Goal: Information Seeking & Learning: Learn about a topic

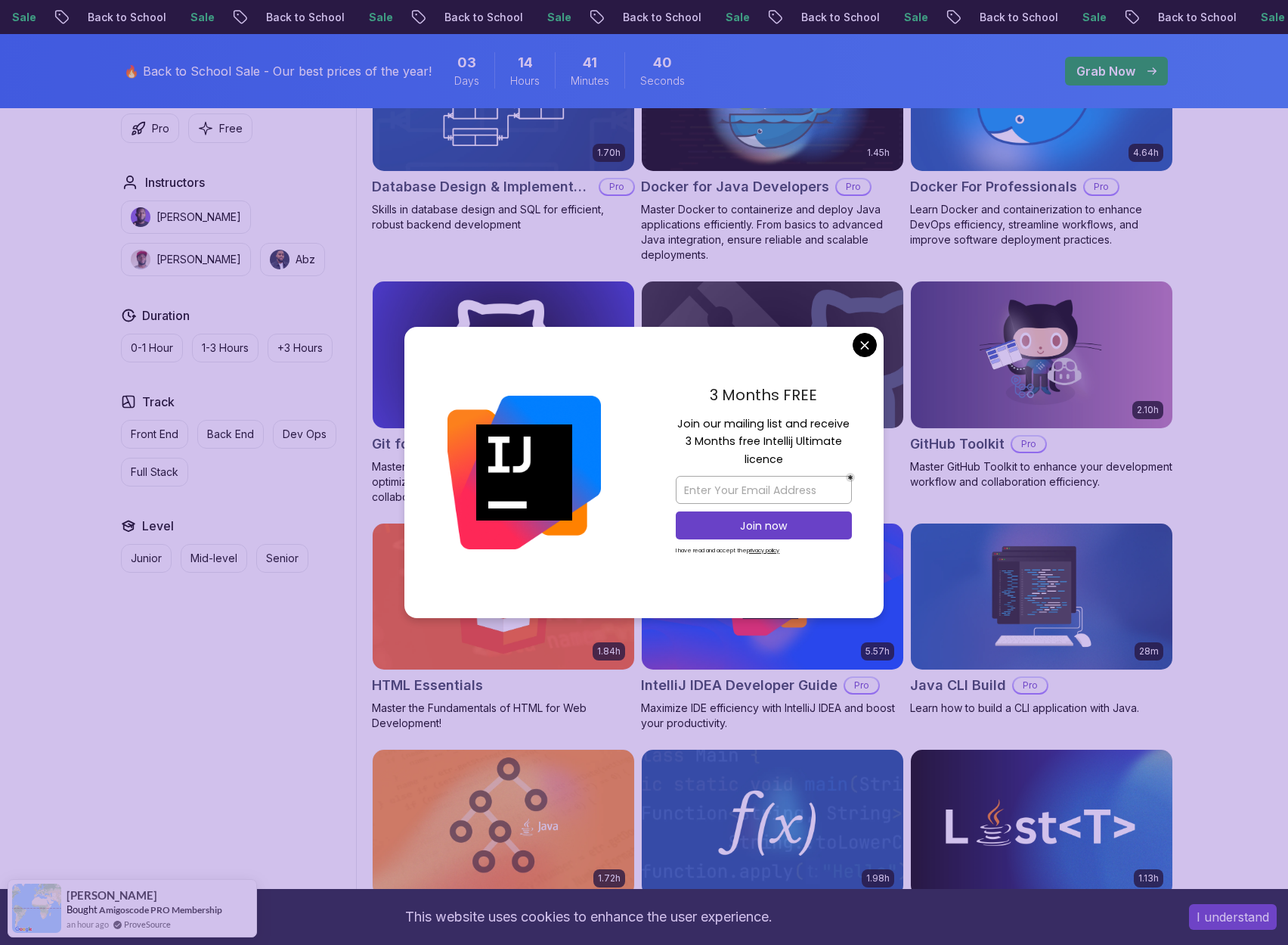
scroll to position [1501, 0]
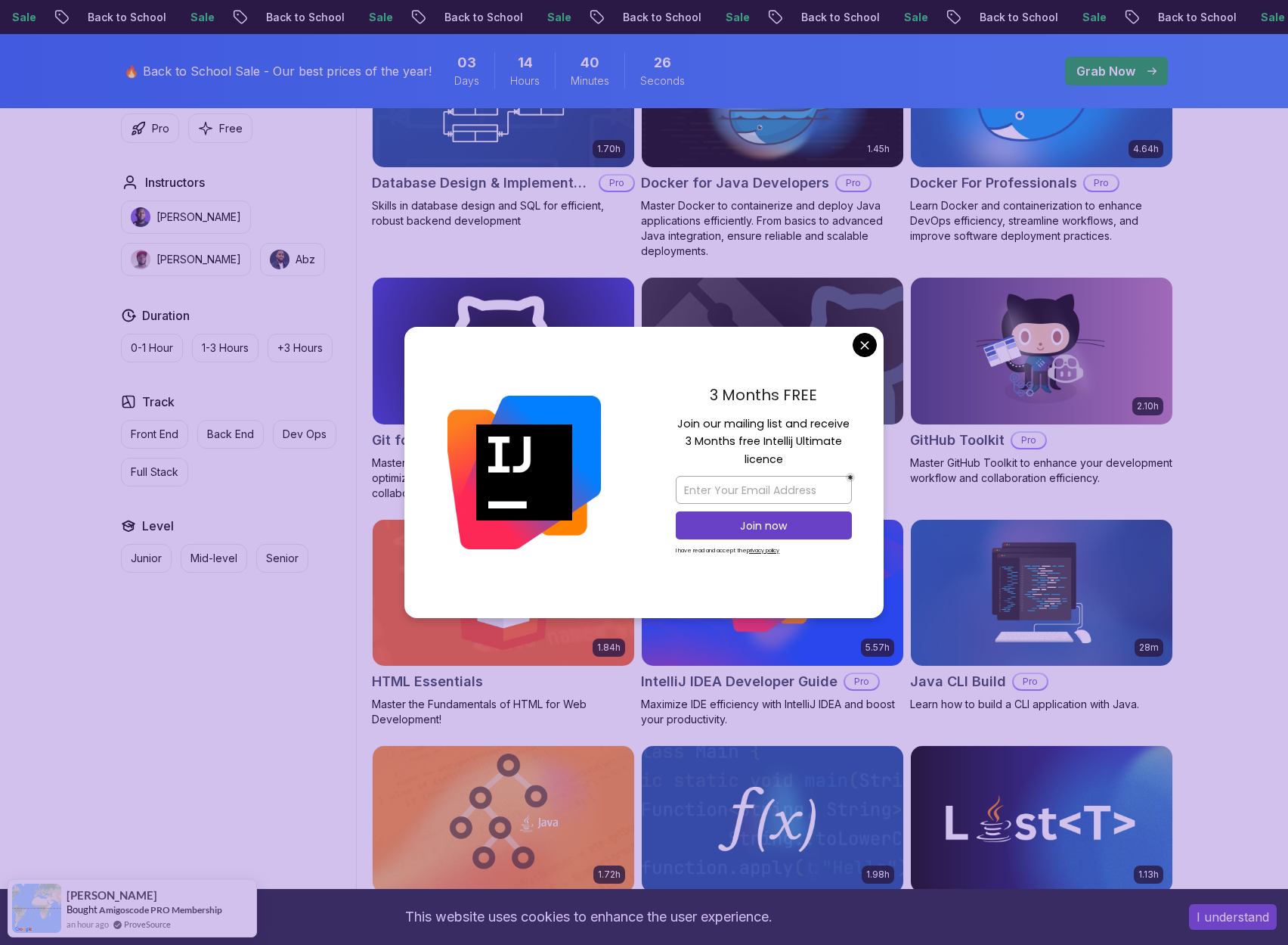
click at [1047, 302] on img at bounding box center [1041, 351] width 275 height 153
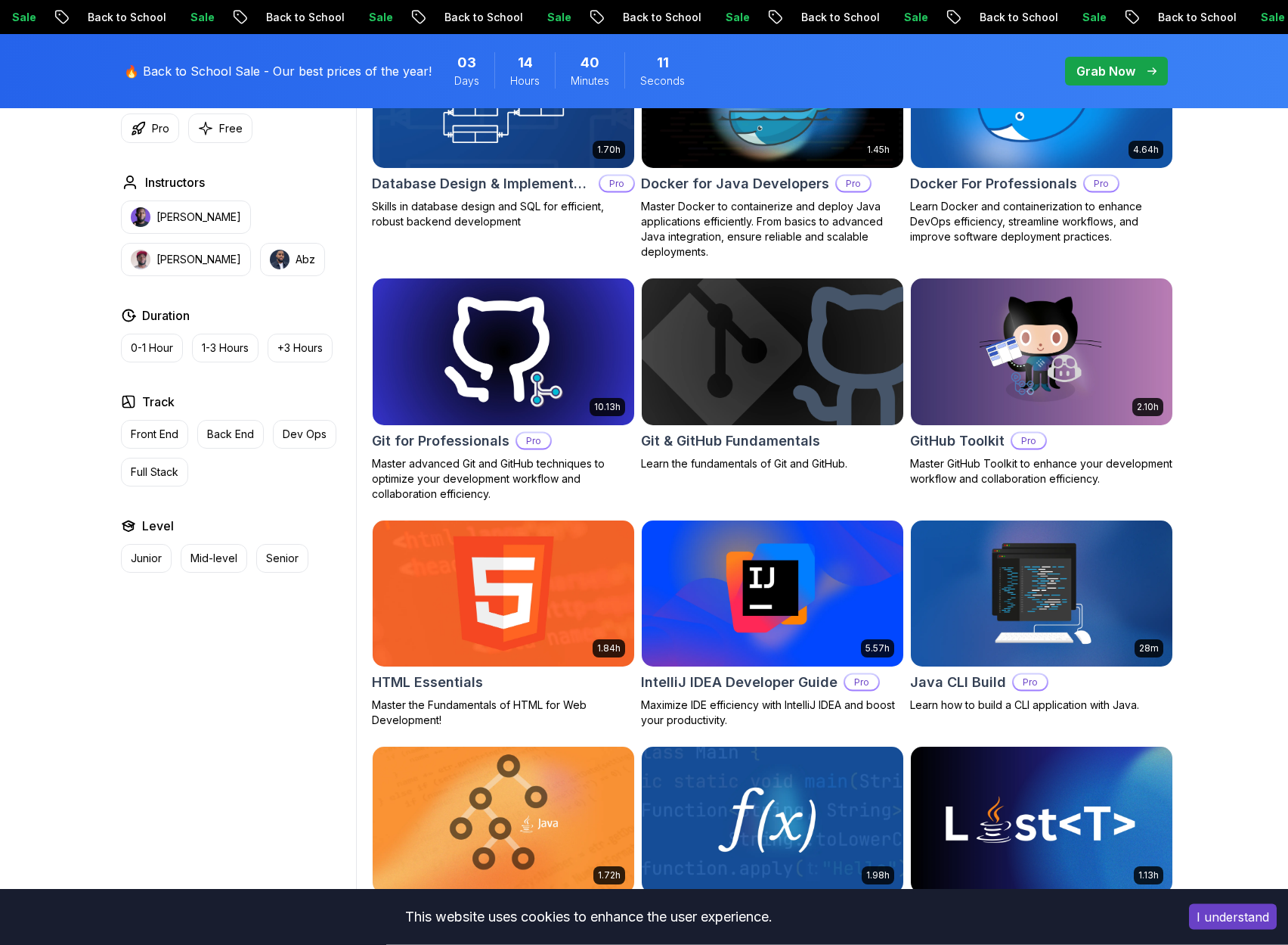
scroll to position [1501, 0]
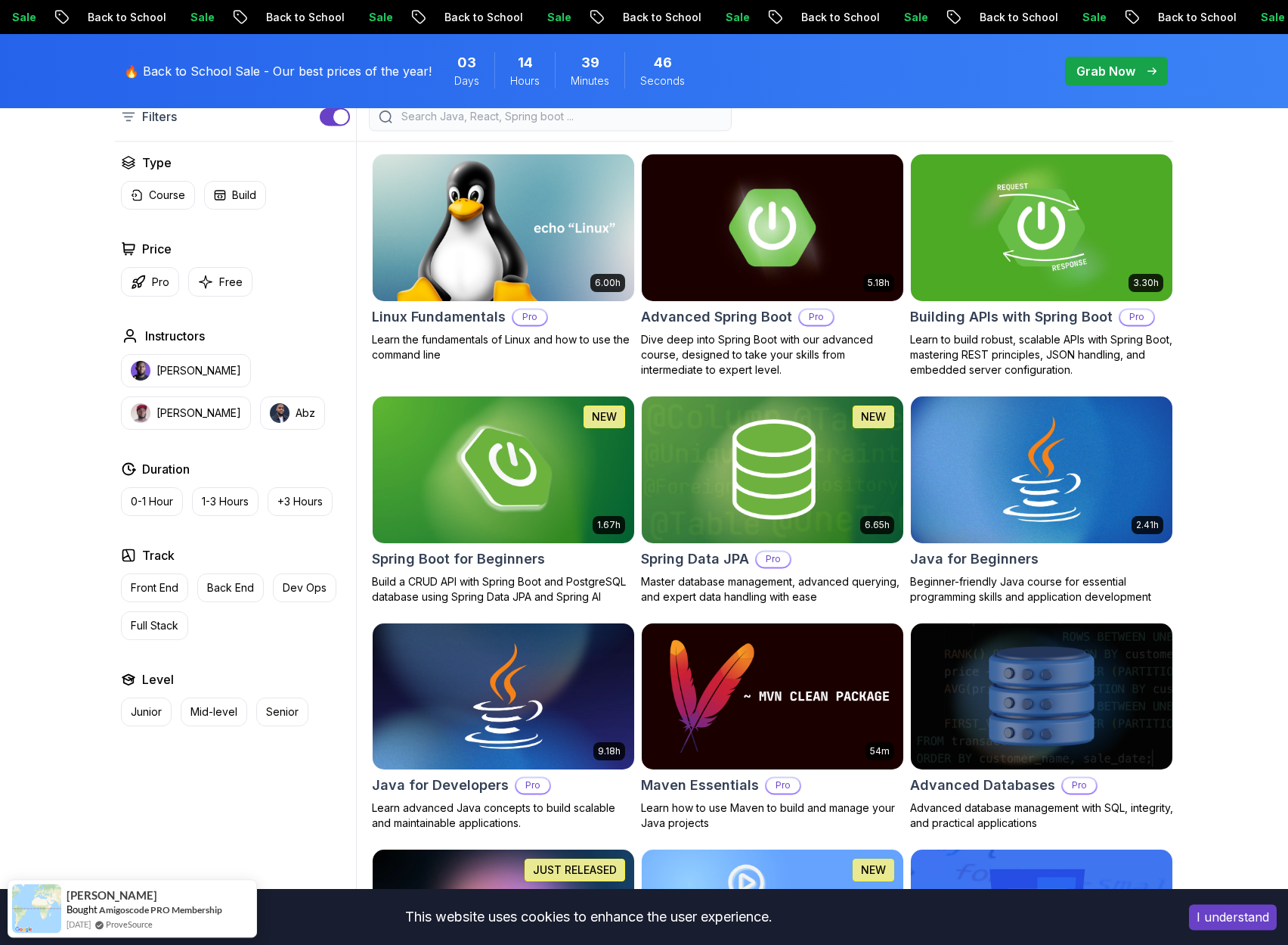
scroll to position [423, 0]
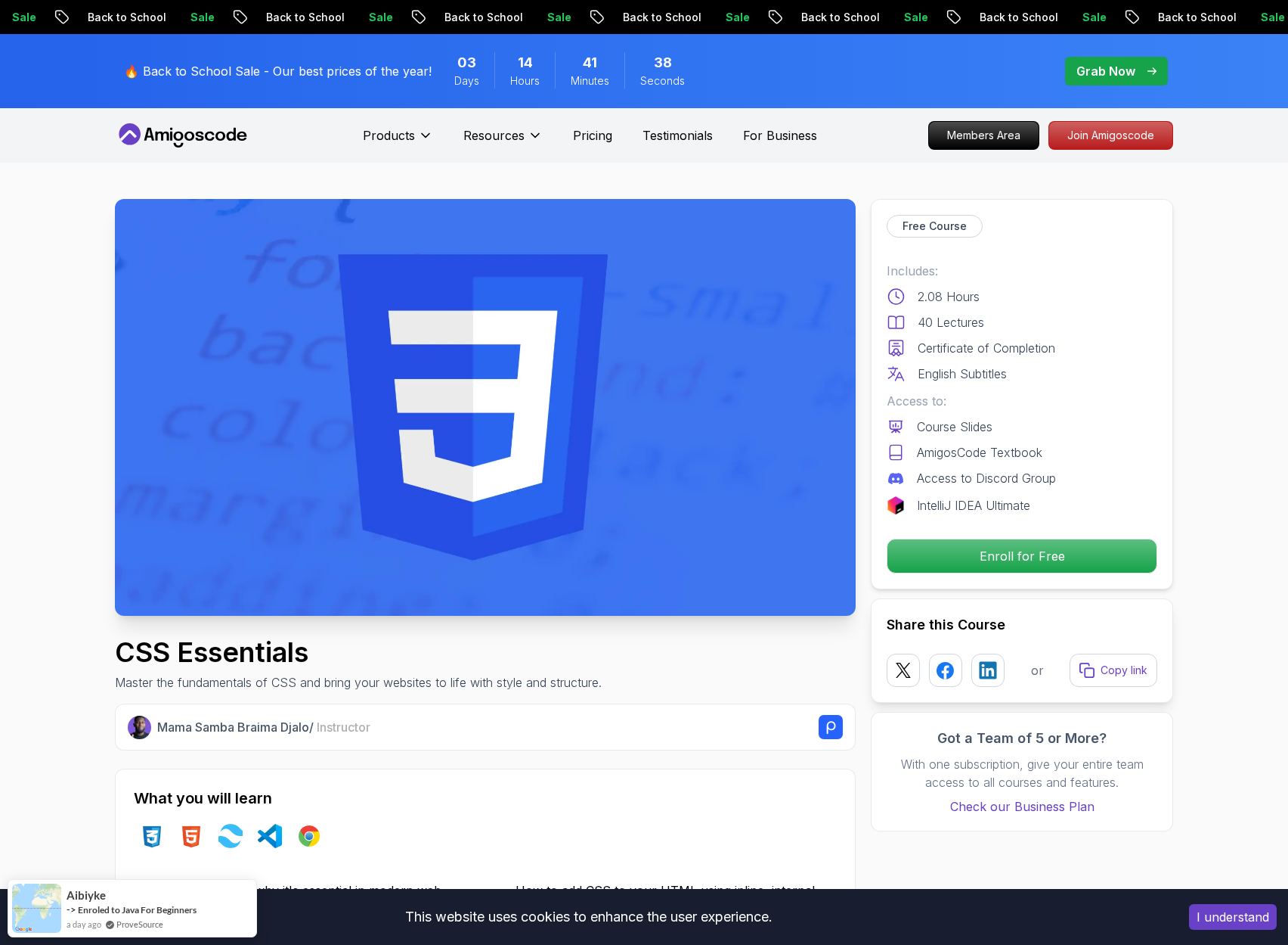
click at [562, 478] on img at bounding box center [486, 407] width 741 height 417
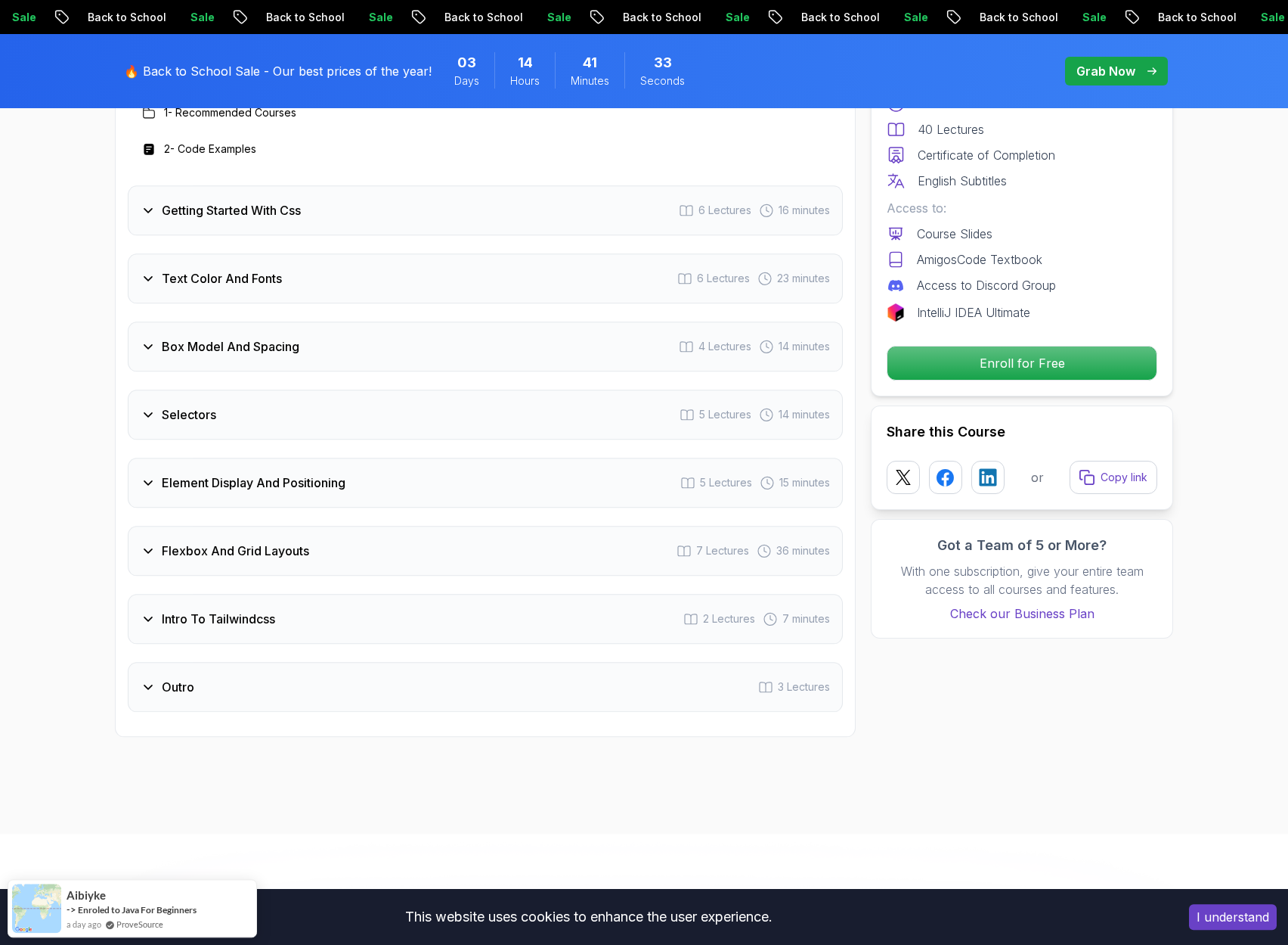
scroll to position [2312, 0]
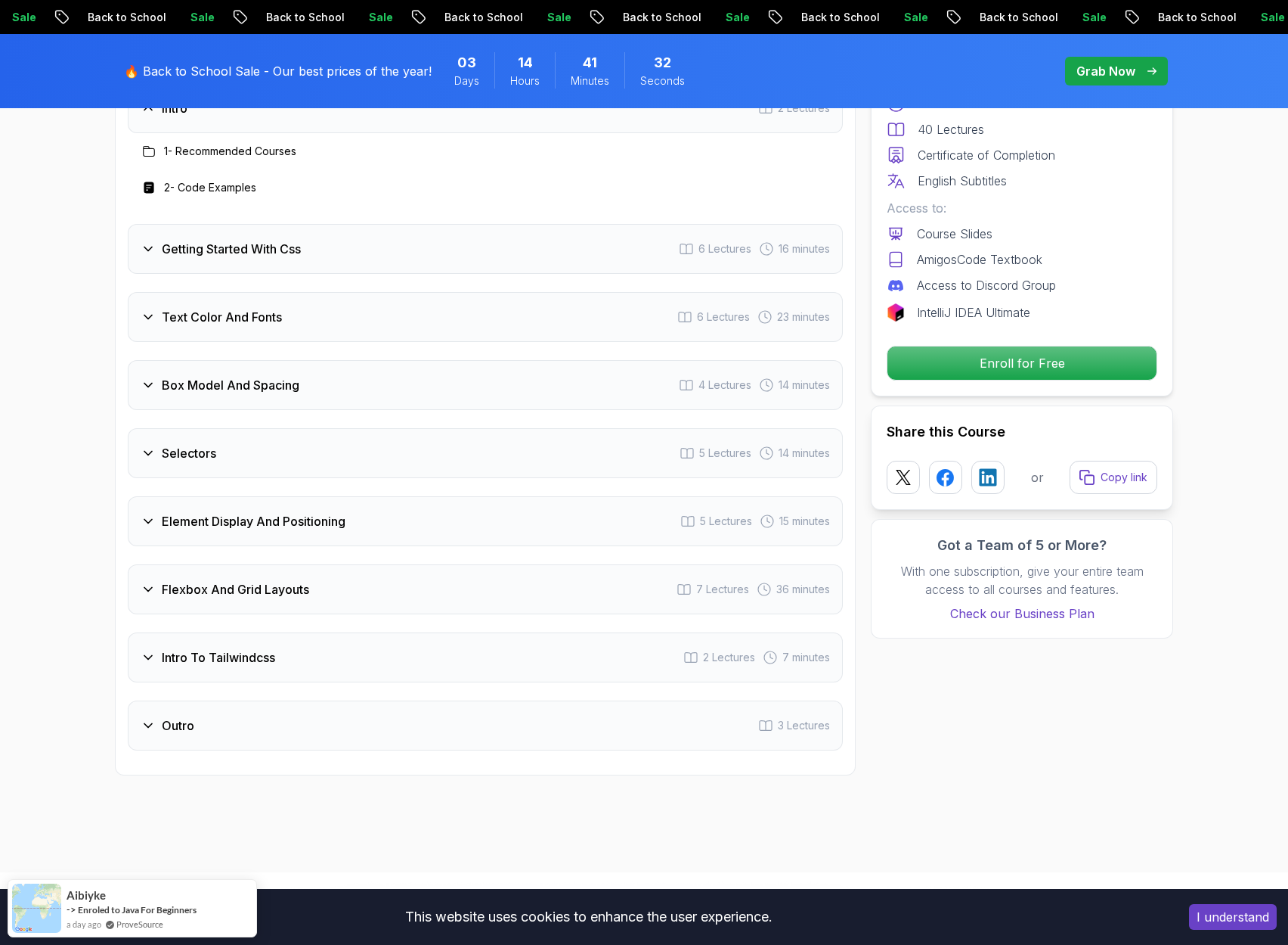
click at [401, 653] on div "Intro To Tailwindcss 2 Lectures 7 minutes" at bounding box center [485, 657] width 716 height 50
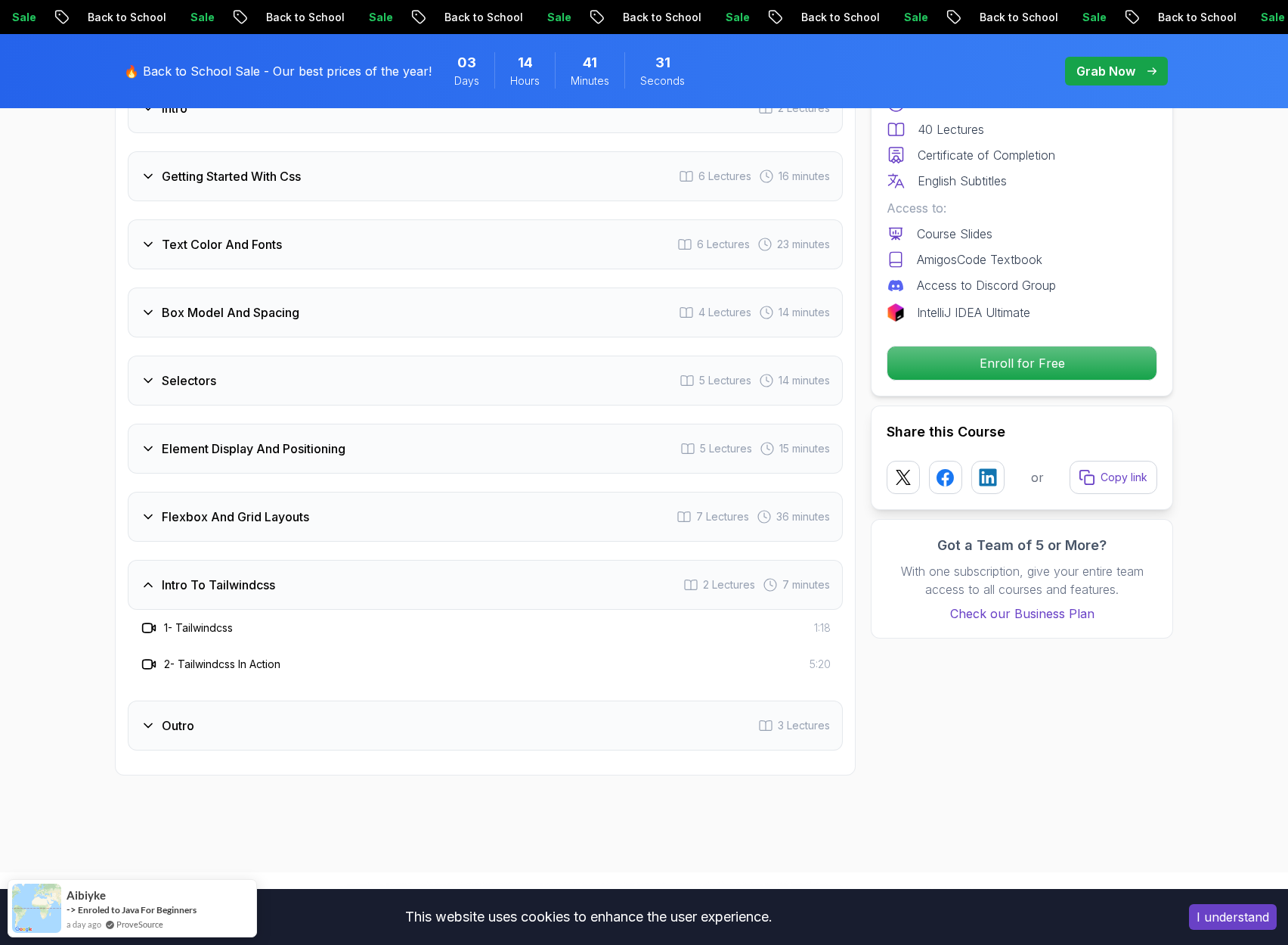
click at [348, 593] on div "Intro To Tailwindcss 2 Lectures 7 minutes" at bounding box center [485, 584] width 716 height 50
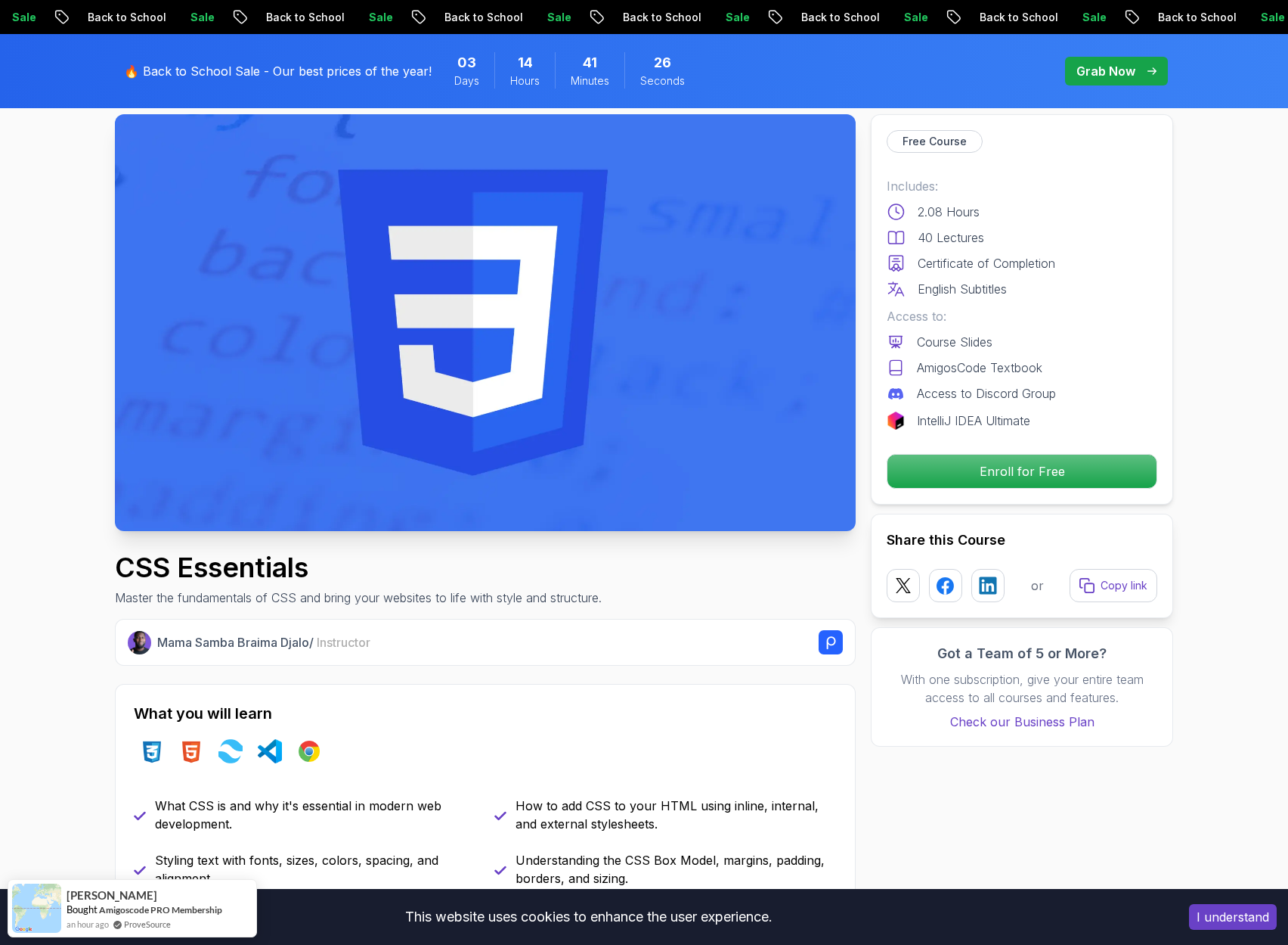
scroll to position [0, 0]
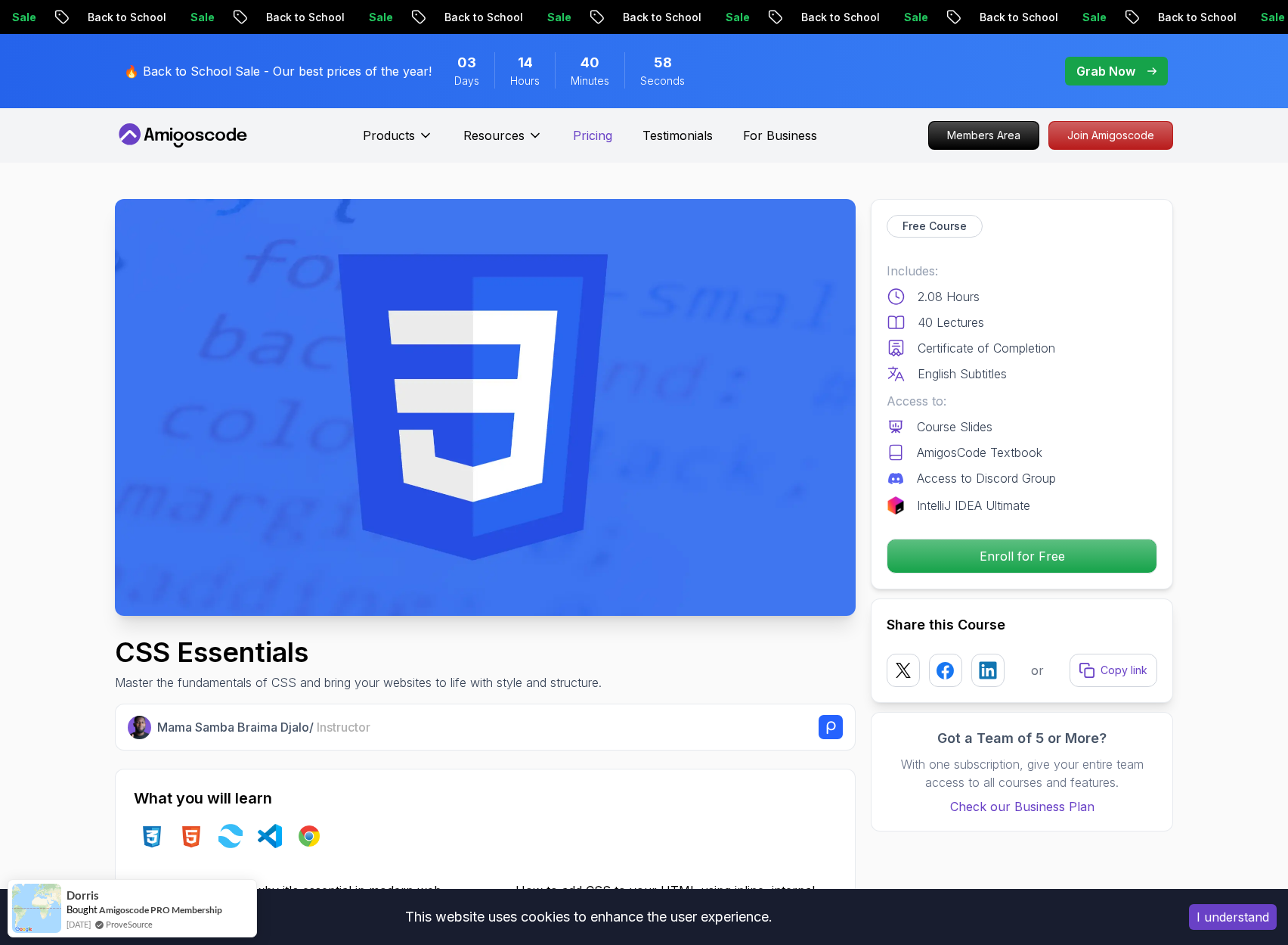
click at [593, 140] on p "Pricing" at bounding box center [593, 135] width 39 height 18
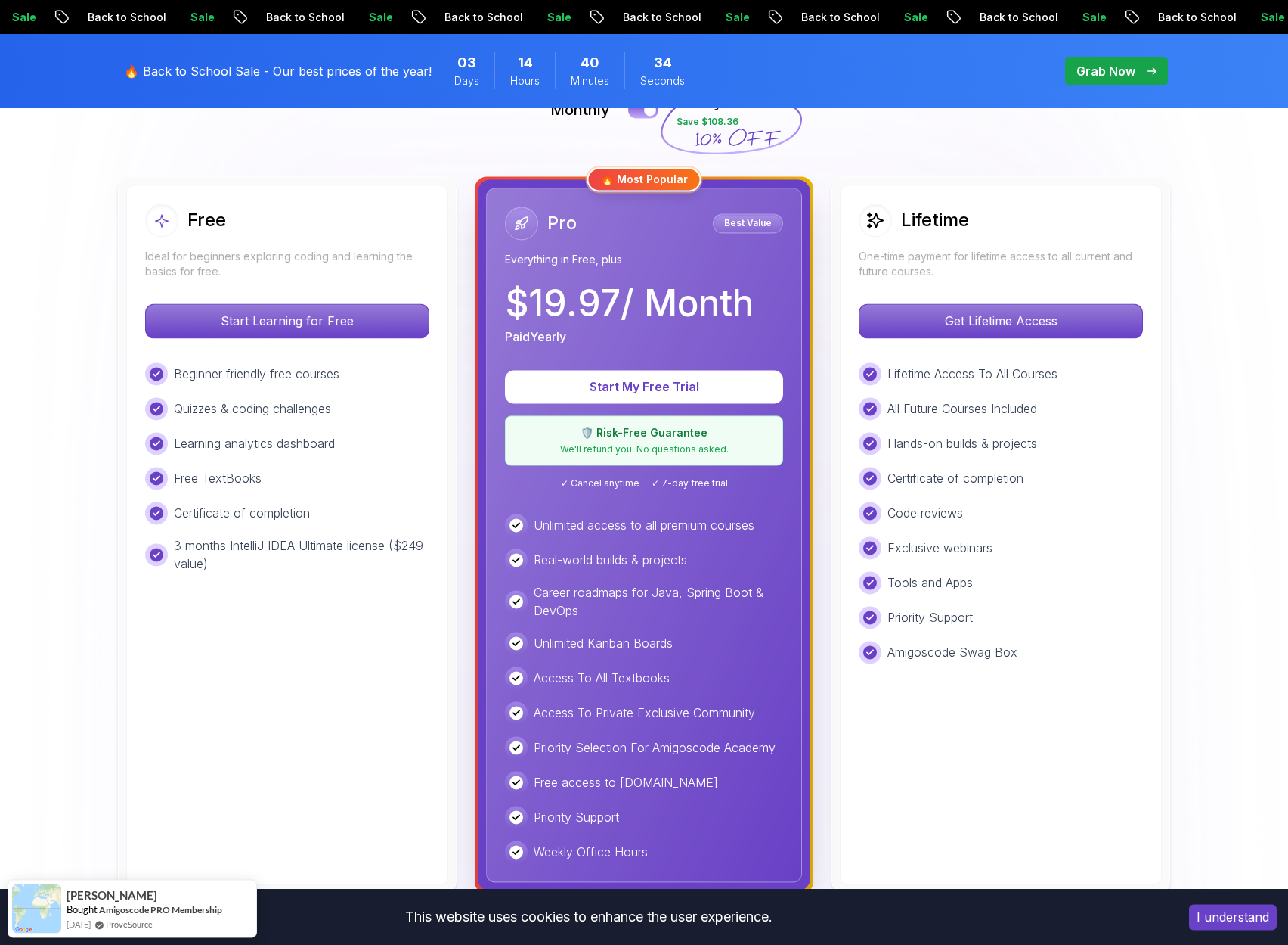
scroll to position [375, 0]
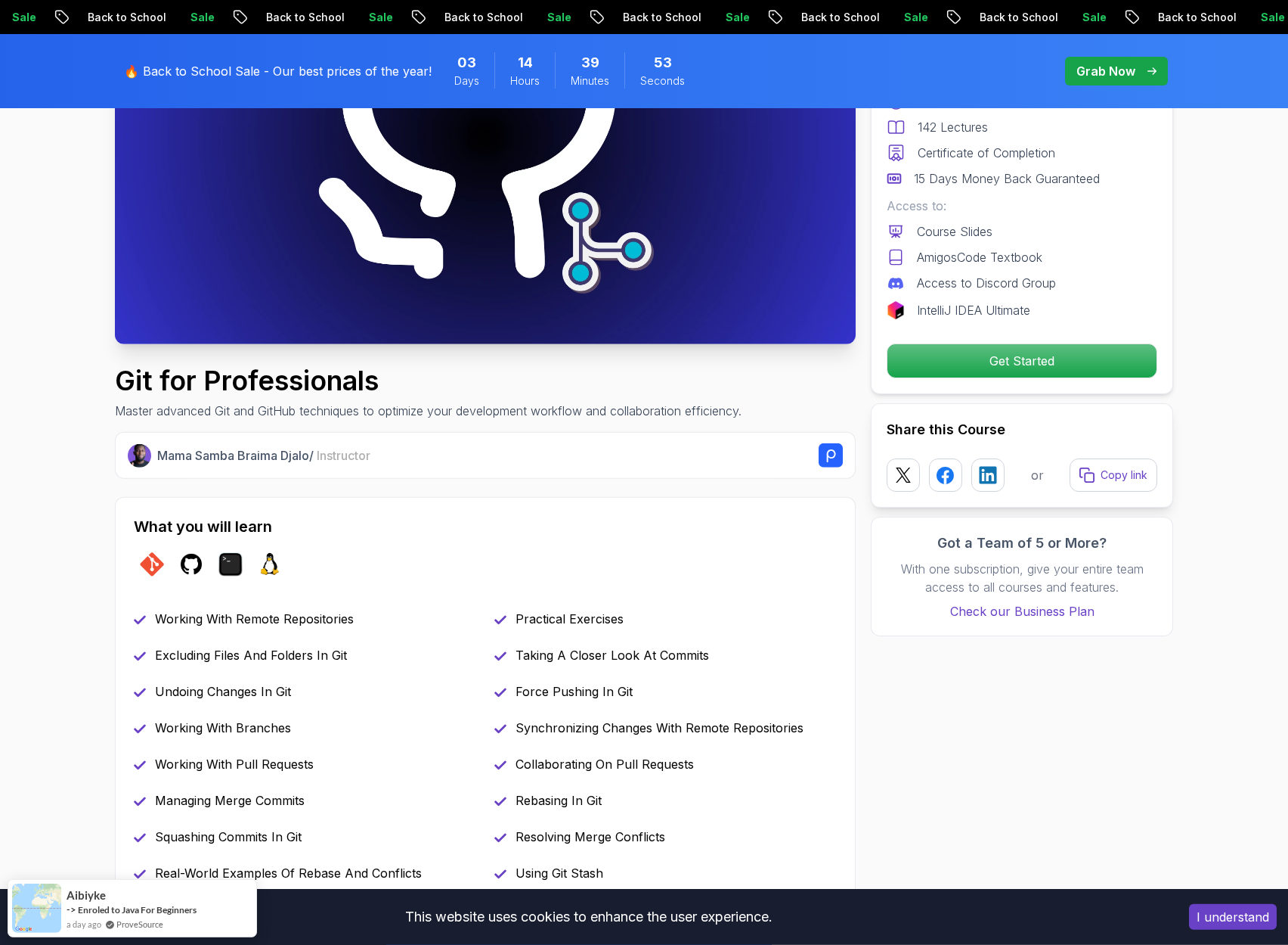
scroll to position [97, 0]
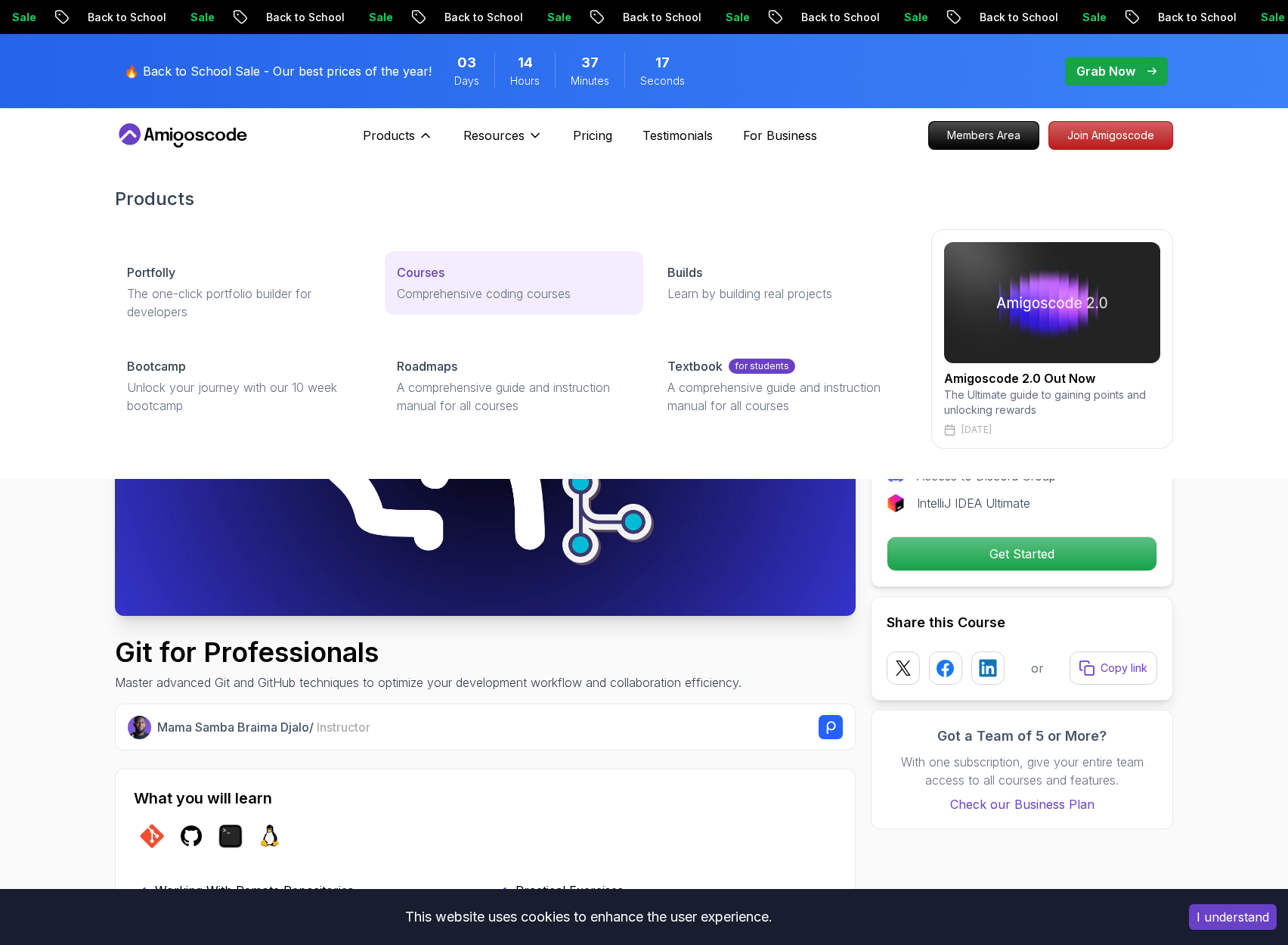
click at [459, 275] on div "Courses" at bounding box center [514, 272] width 234 height 18
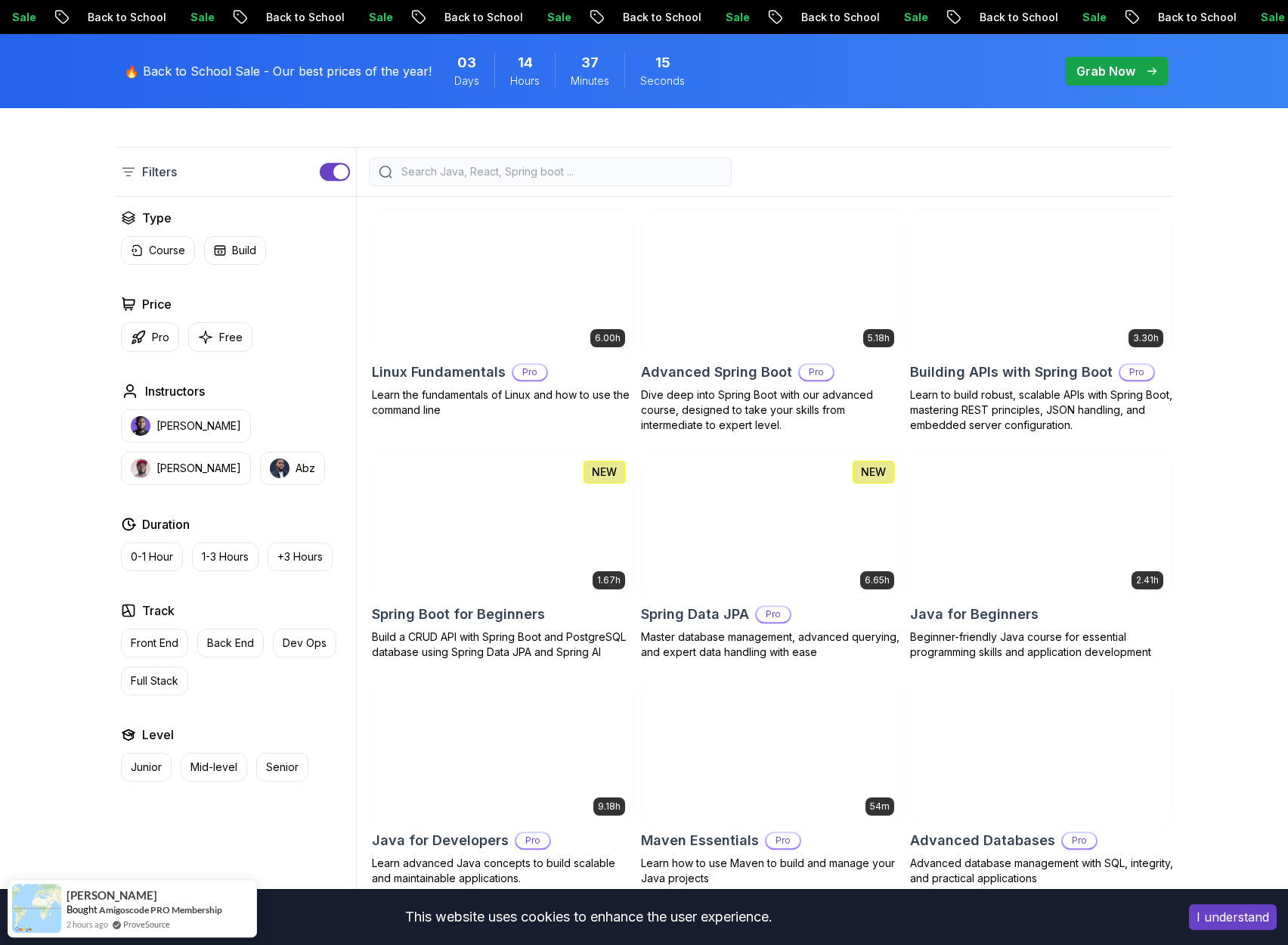
scroll to position [375, 0]
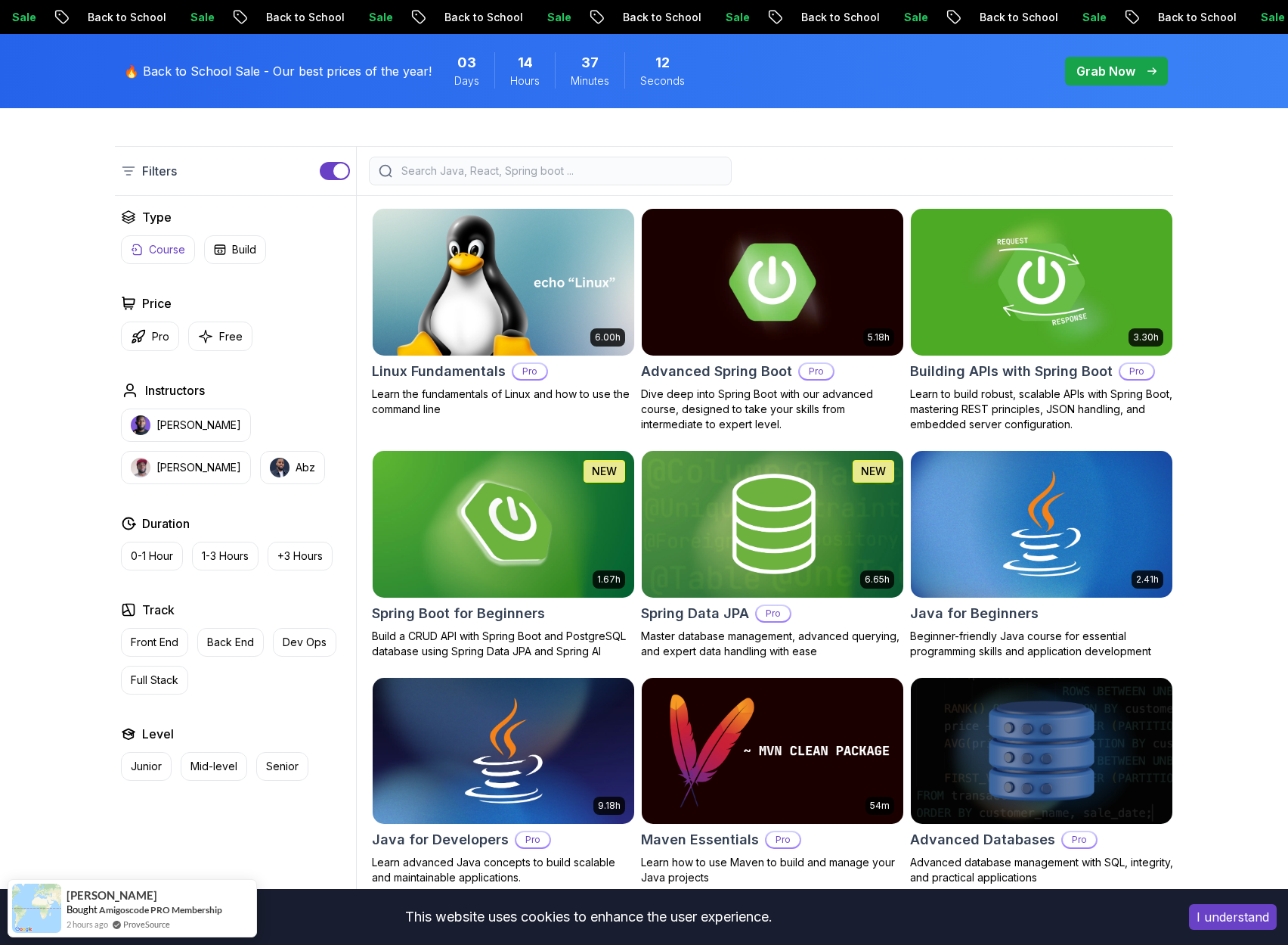
click at [155, 248] on p "Course" at bounding box center [167, 250] width 36 height 15
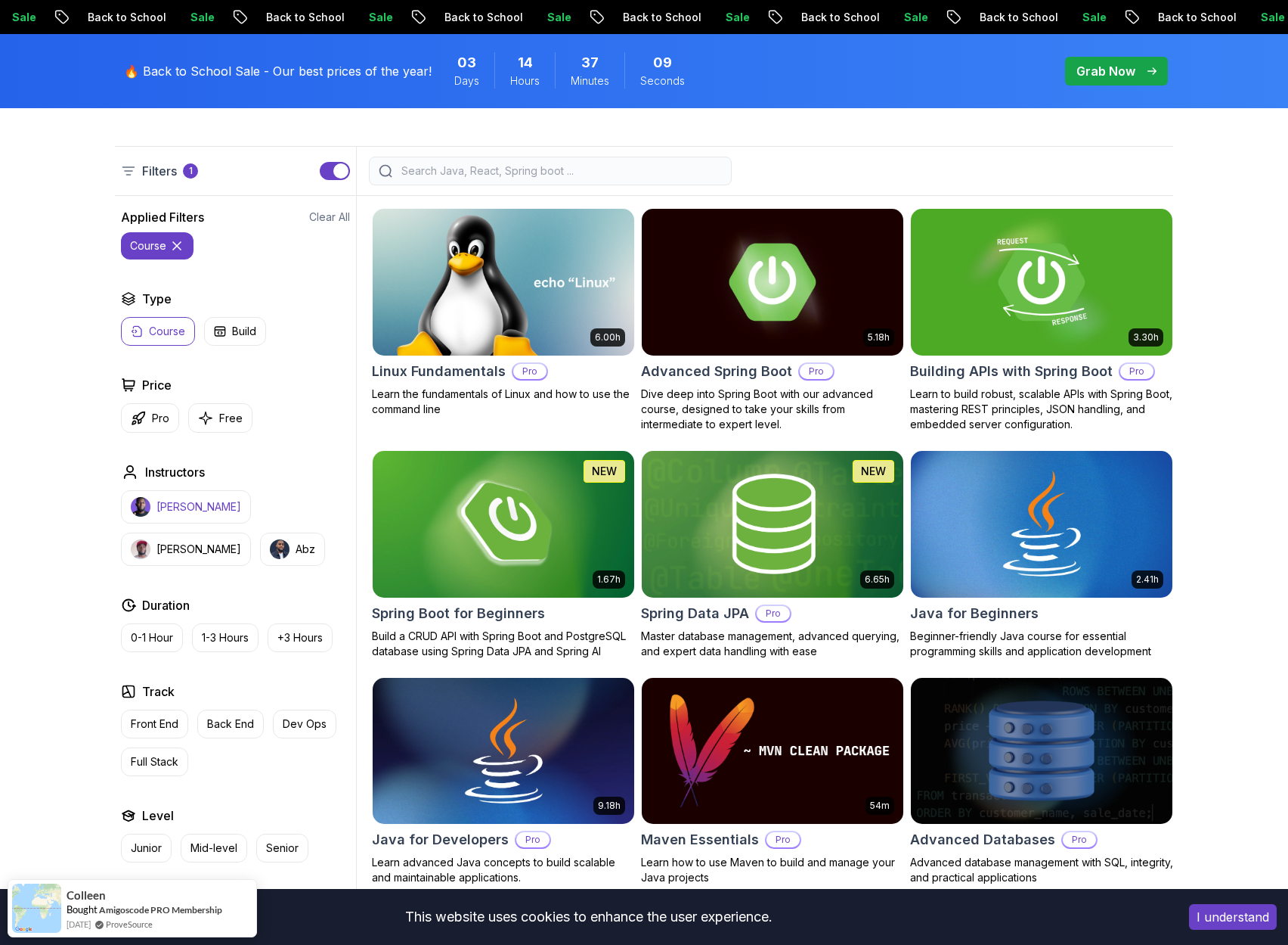
click at [189, 508] on p "Nelson Djalo" at bounding box center [198, 507] width 84 height 15
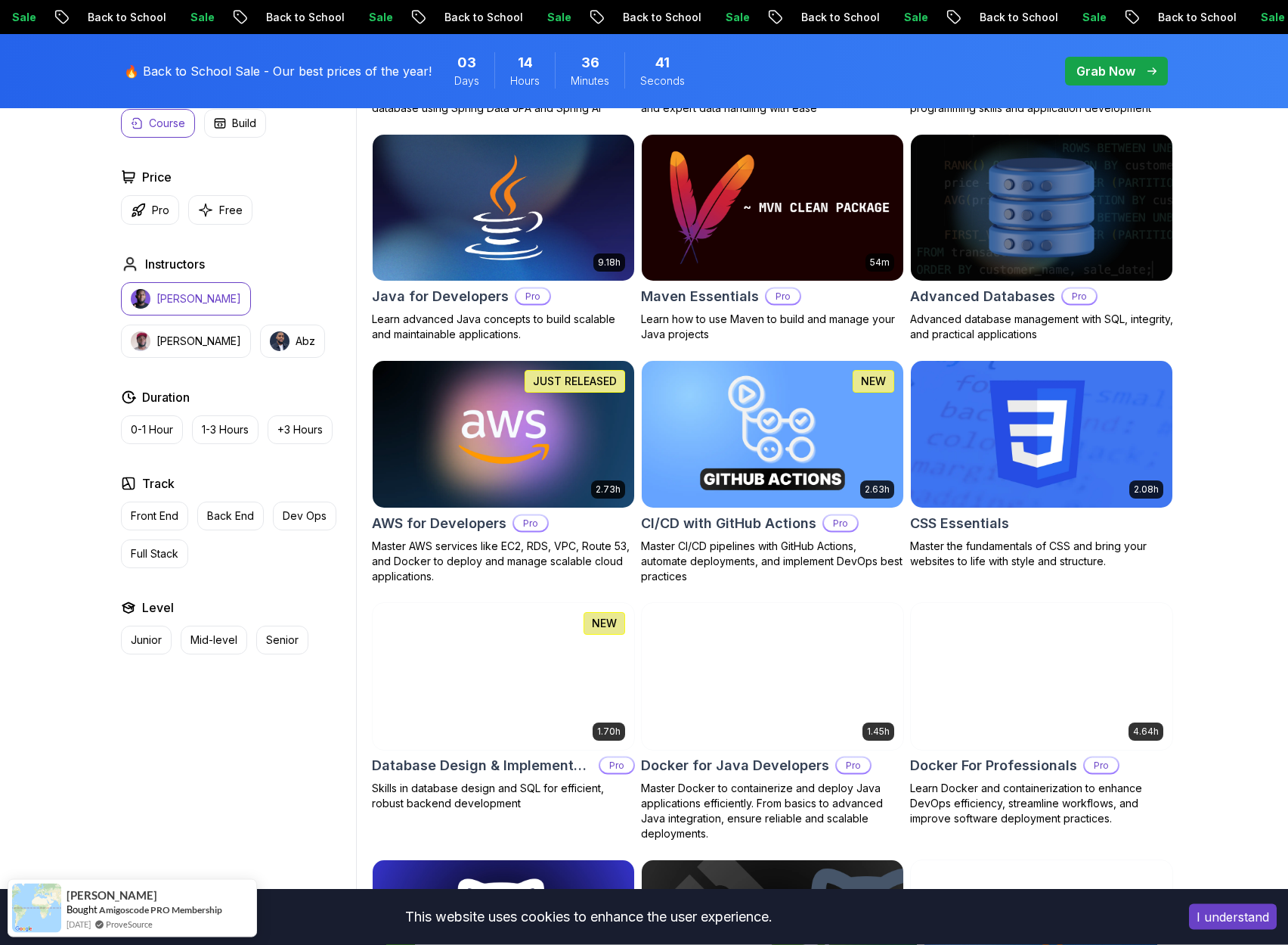
scroll to position [605, 0]
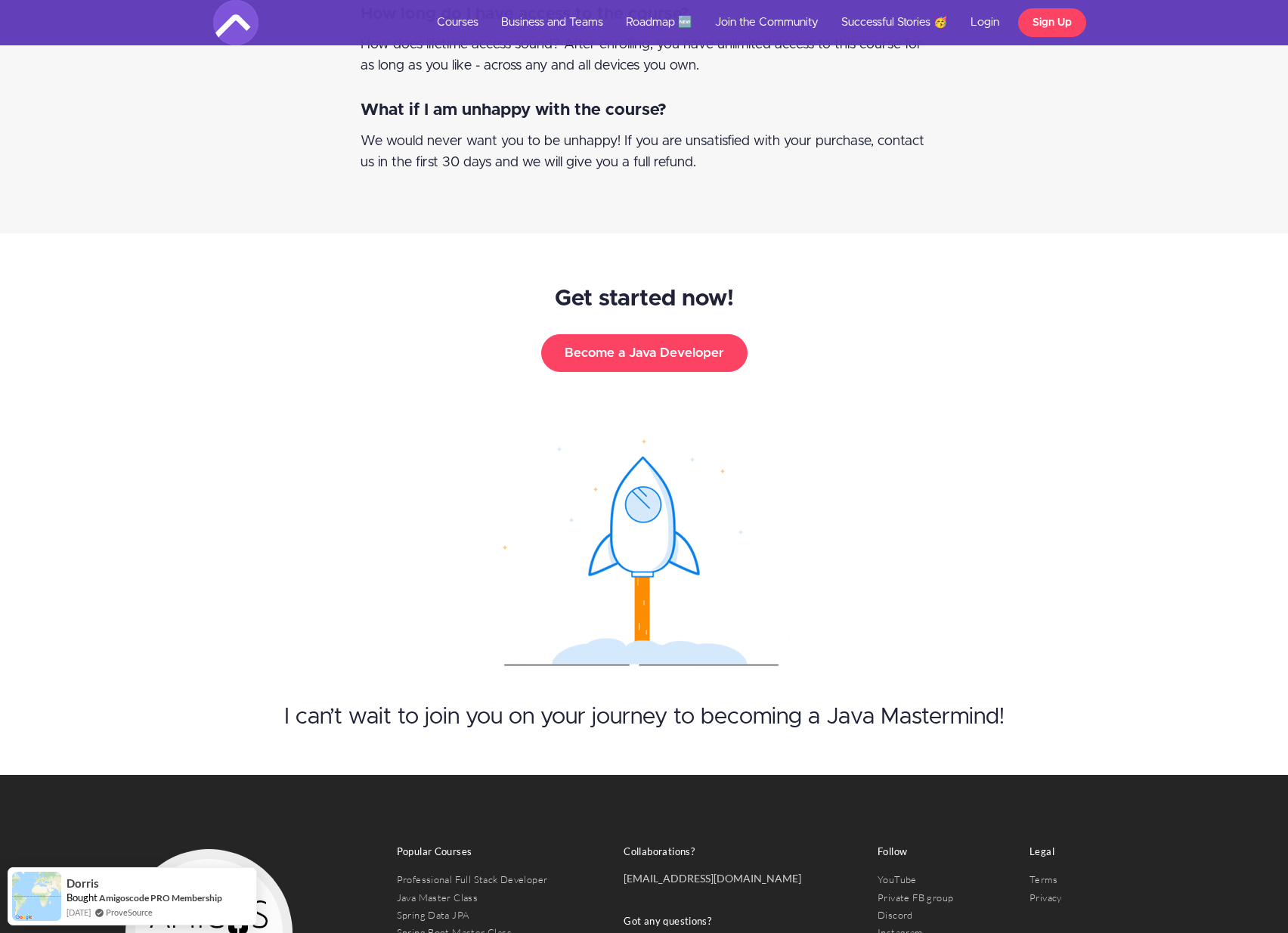
scroll to position [14898, 0]
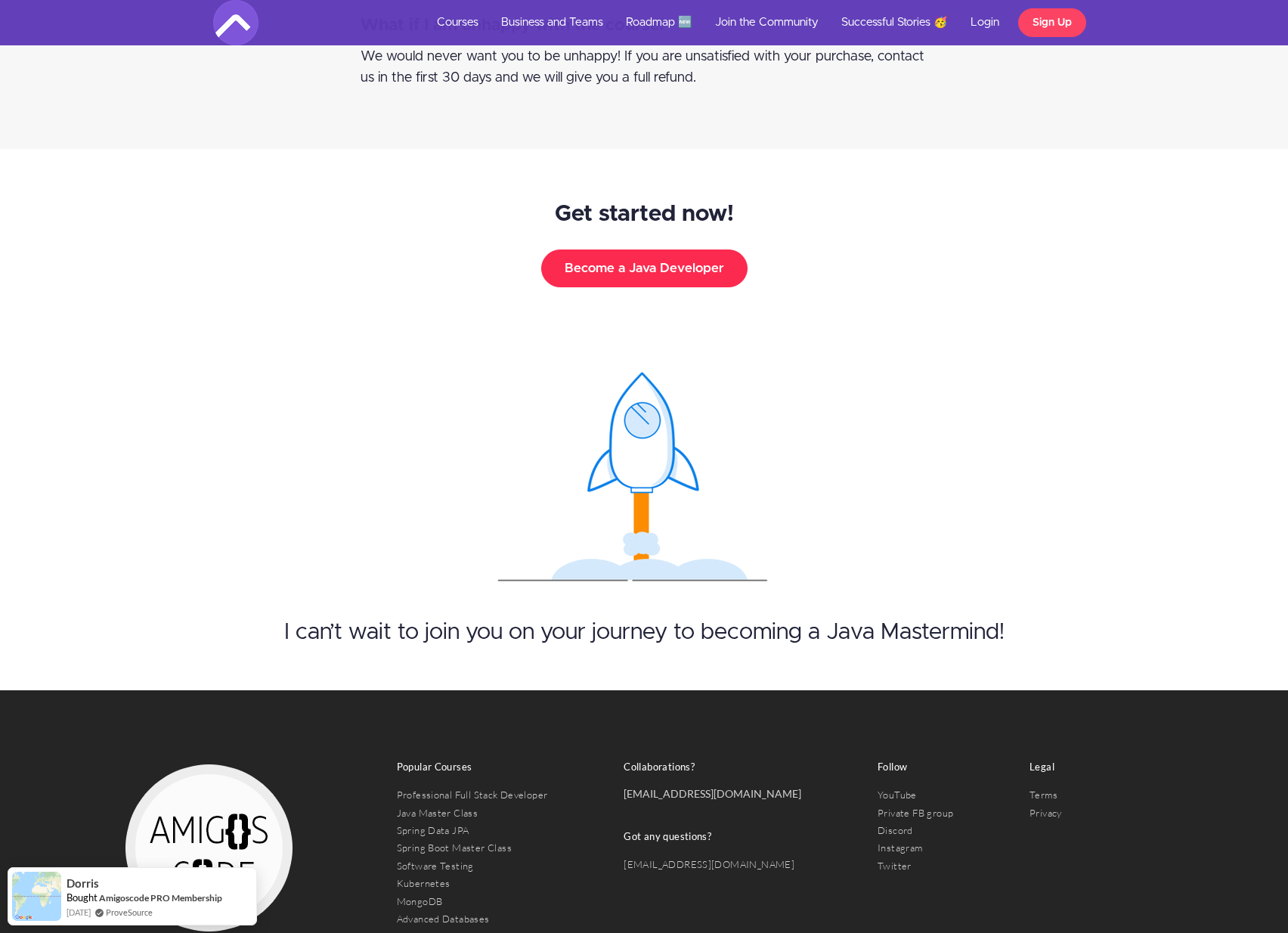
click at [644, 250] on button "Become a Java Developer" at bounding box center [644, 268] width 207 height 38
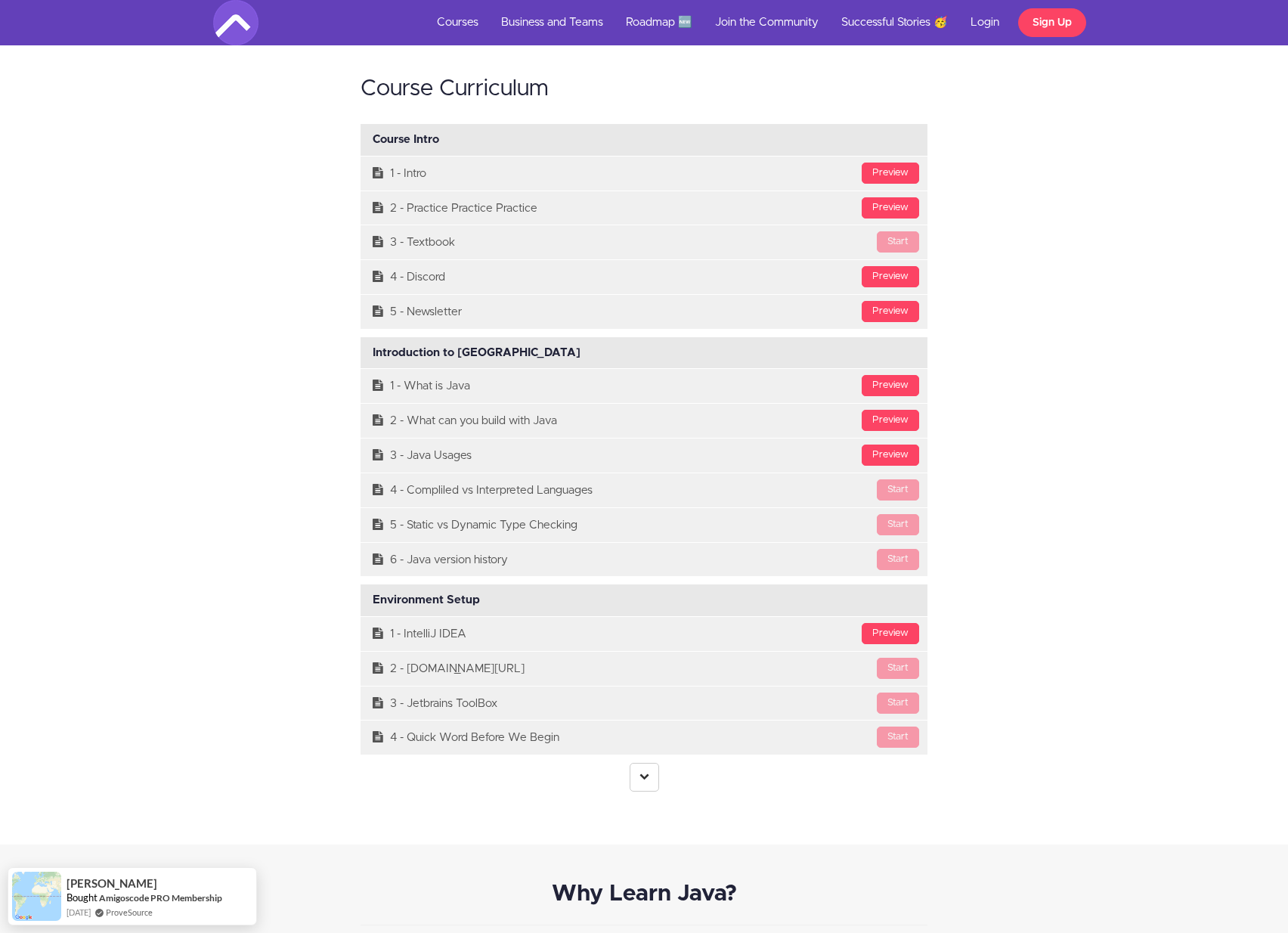
scroll to position [3840, 0]
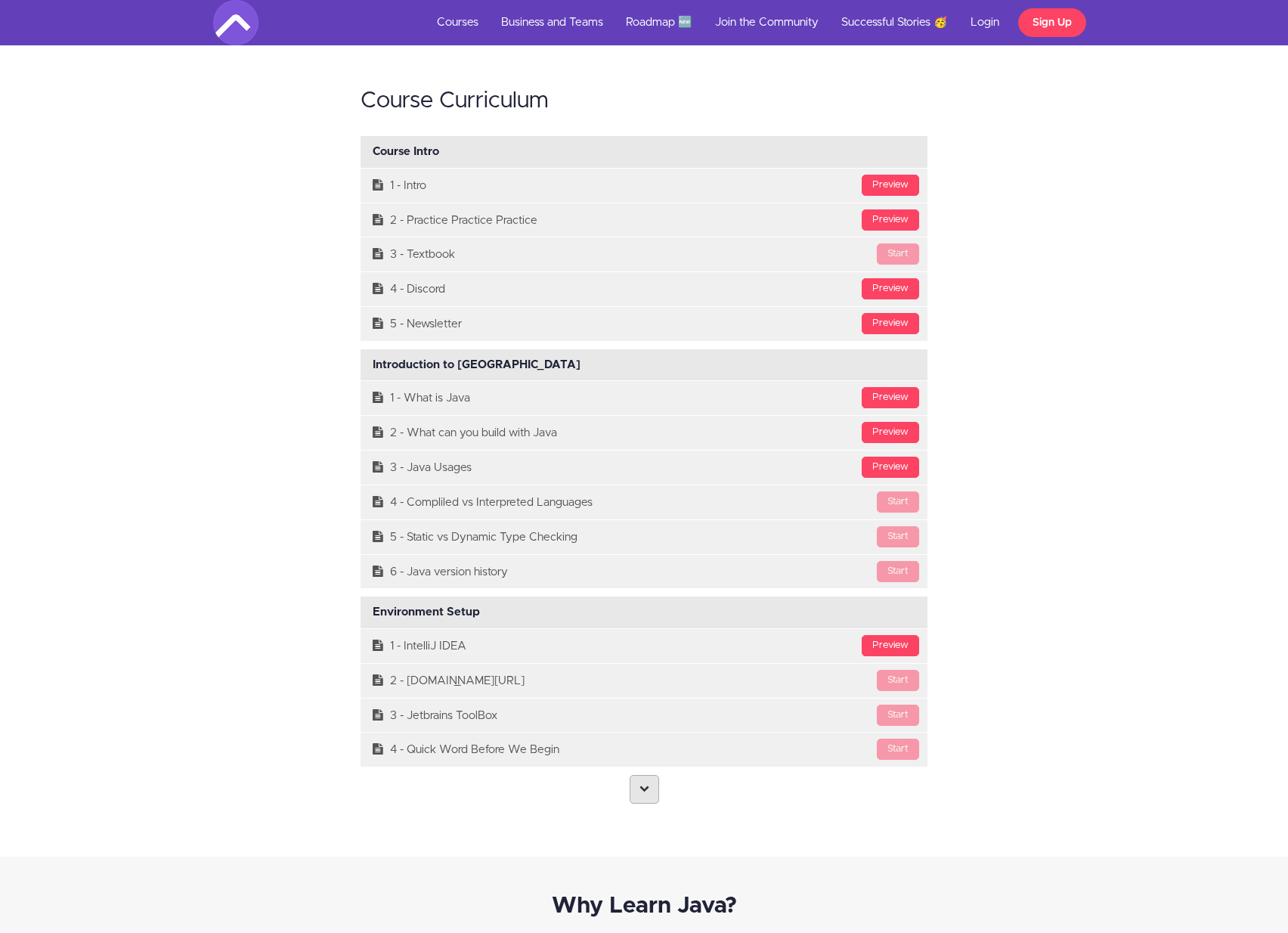
click at [643, 793] on icon at bounding box center [644, 788] width 10 height 10
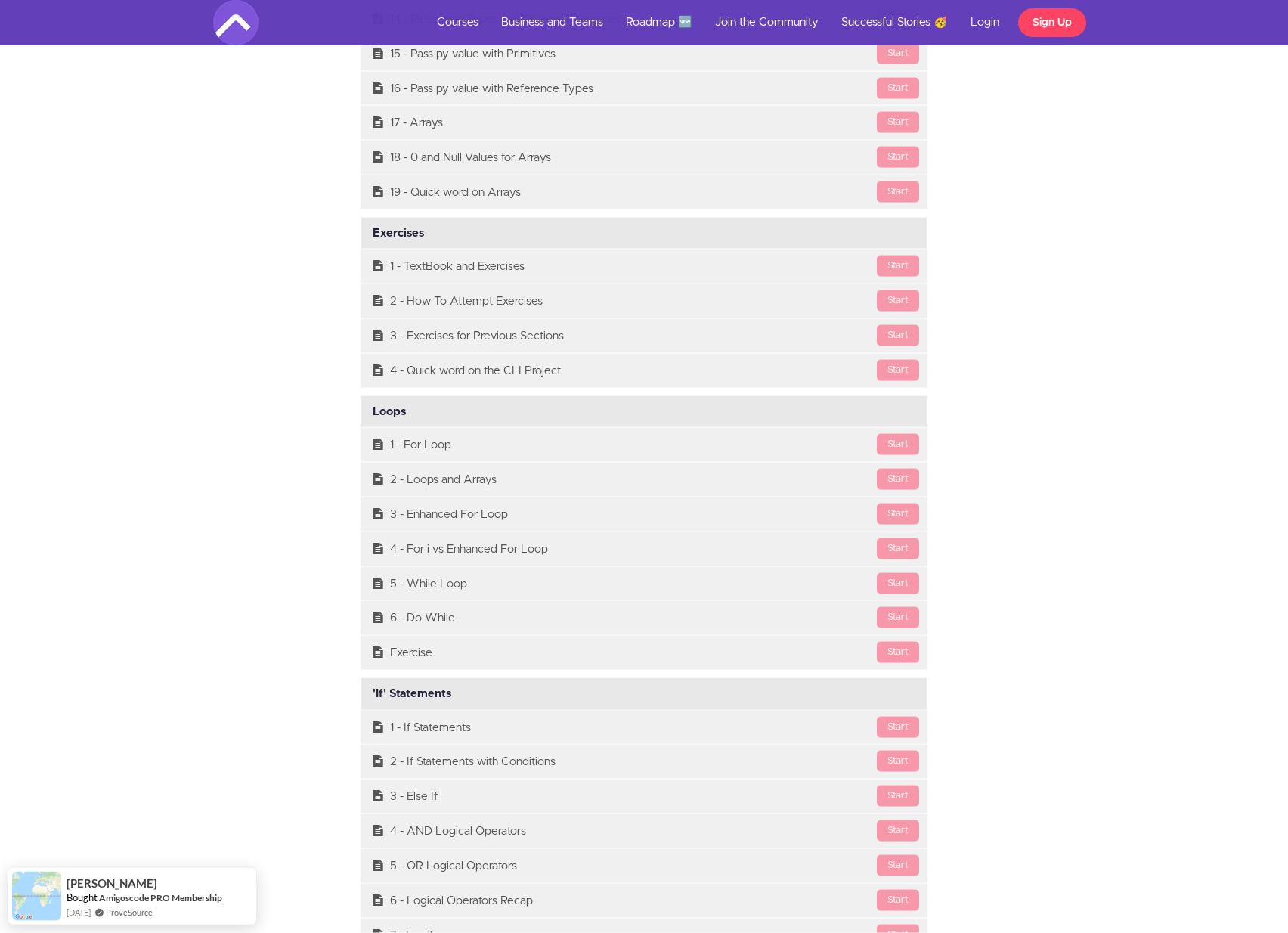
scroll to position [5545, 0]
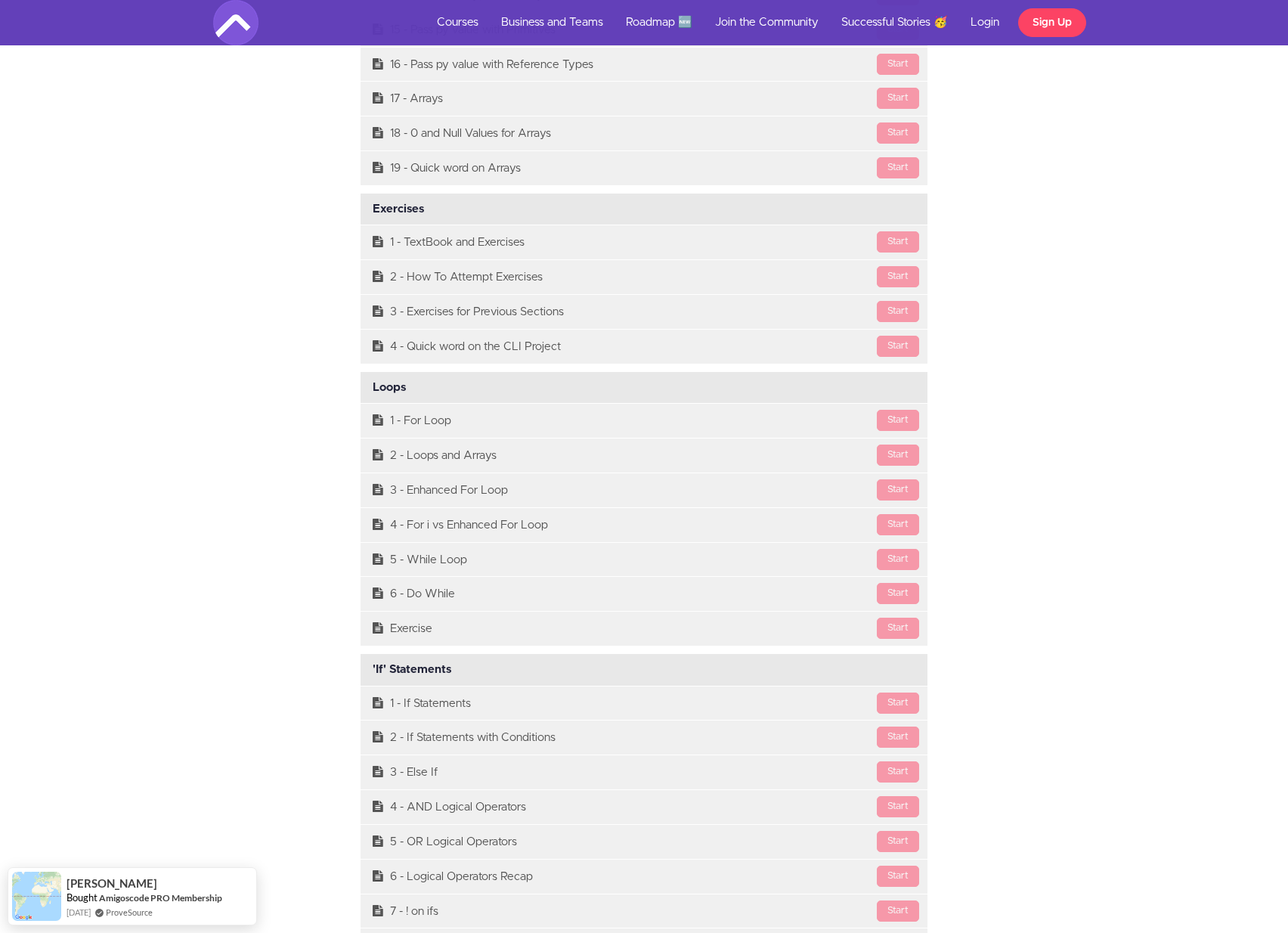
click at [398, 225] on div "Exercises Available in days days after you enroll" at bounding box center [644, 209] width 567 height 32
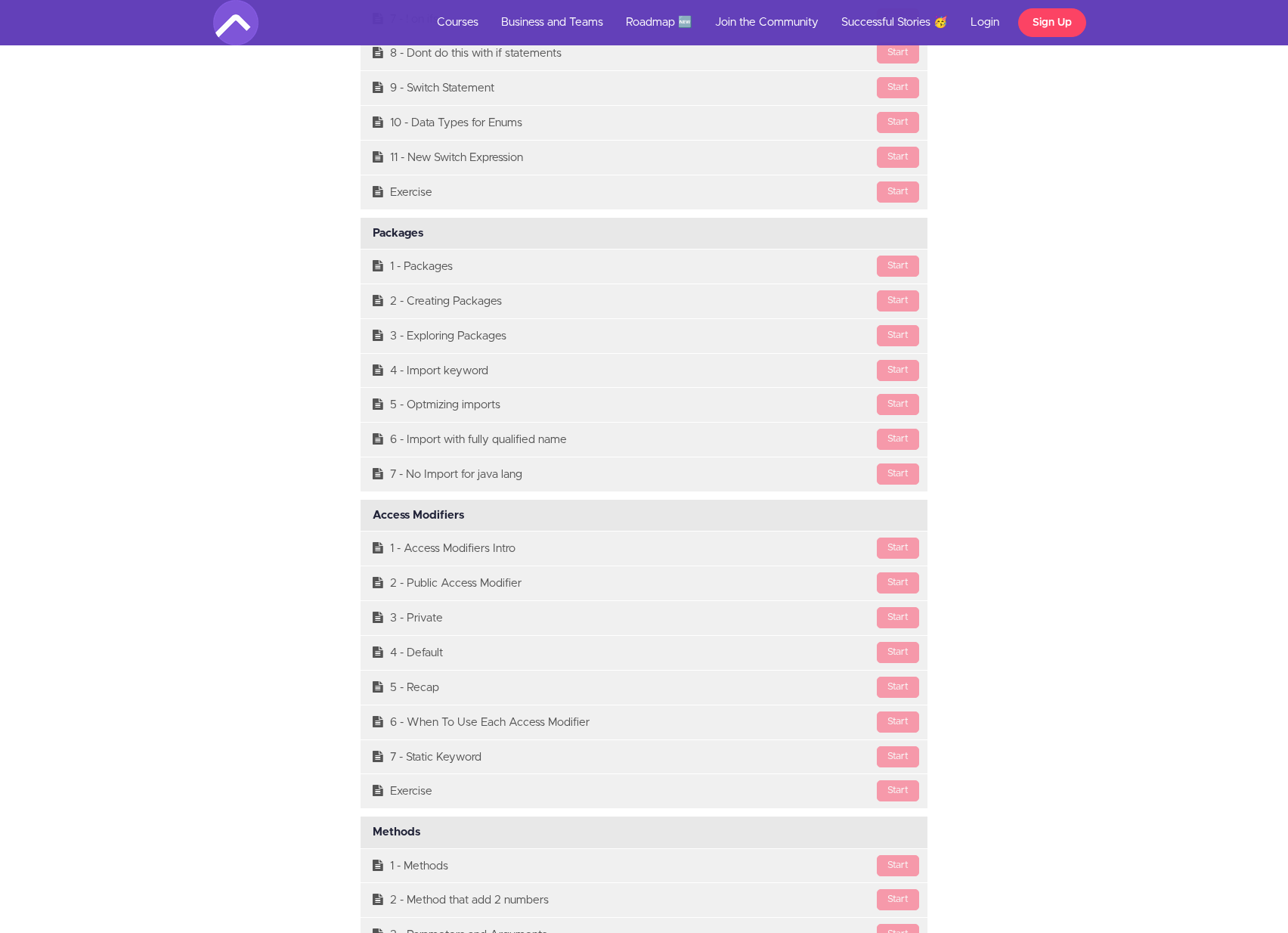
scroll to position [6453, 0]
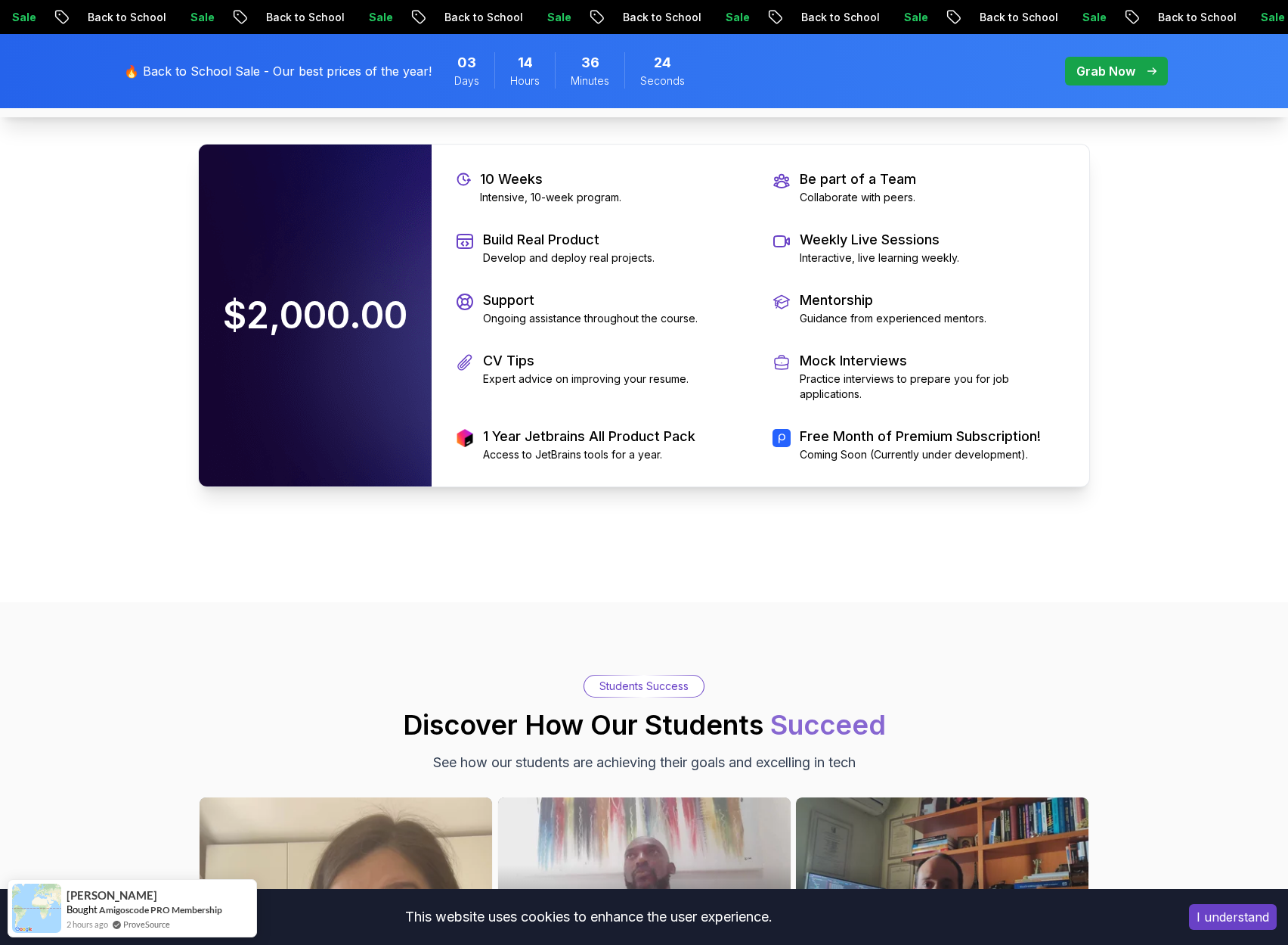
scroll to position [3220, 0]
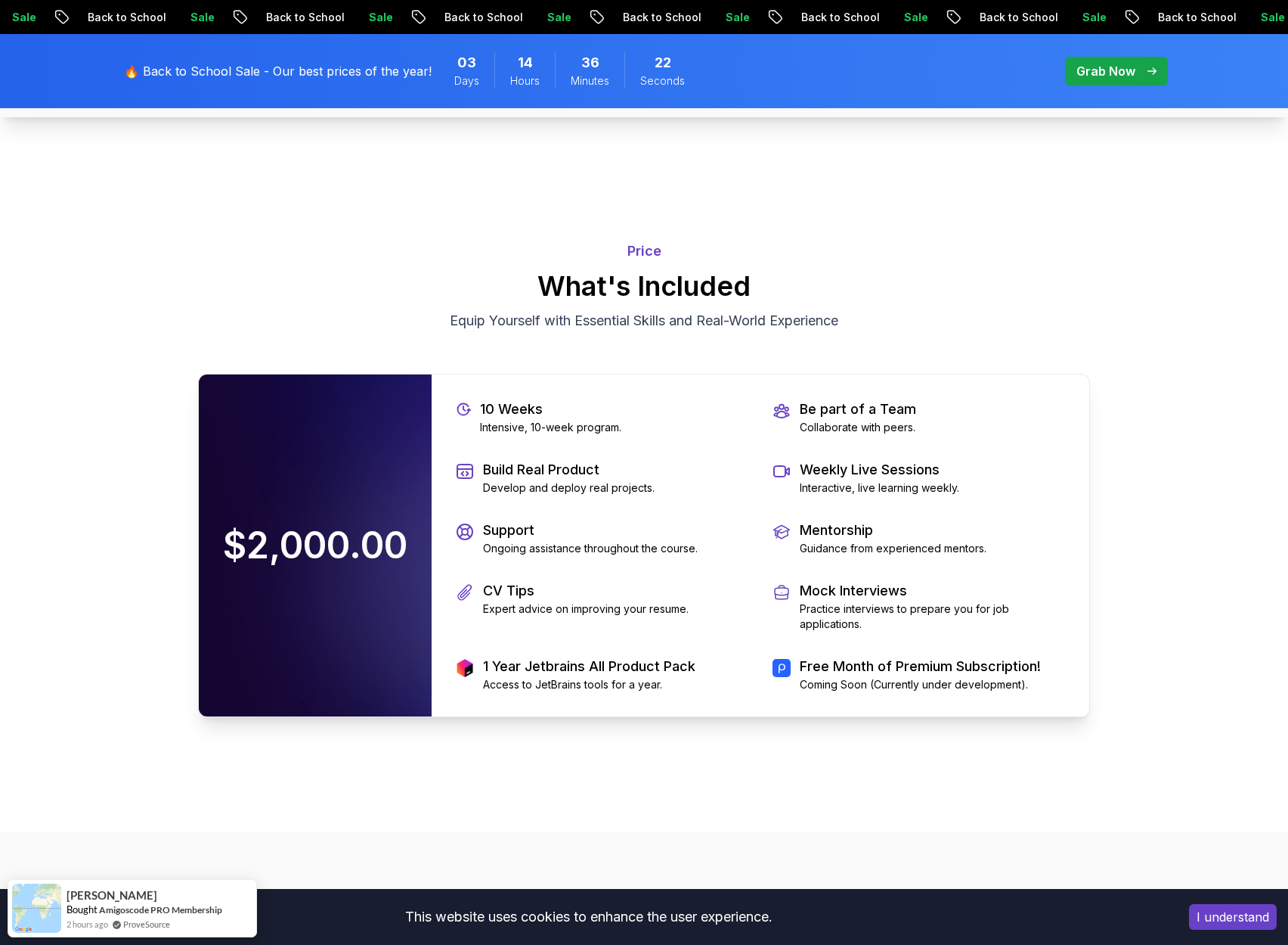
click at [354, 546] on p "$2,000.00" at bounding box center [316, 546] width 215 height 67
click at [355, 543] on p "$2,000.00" at bounding box center [316, 546] width 215 height 67
click at [323, 539] on p "$2,000.00" at bounding box center [316, 546] width 215 height 67
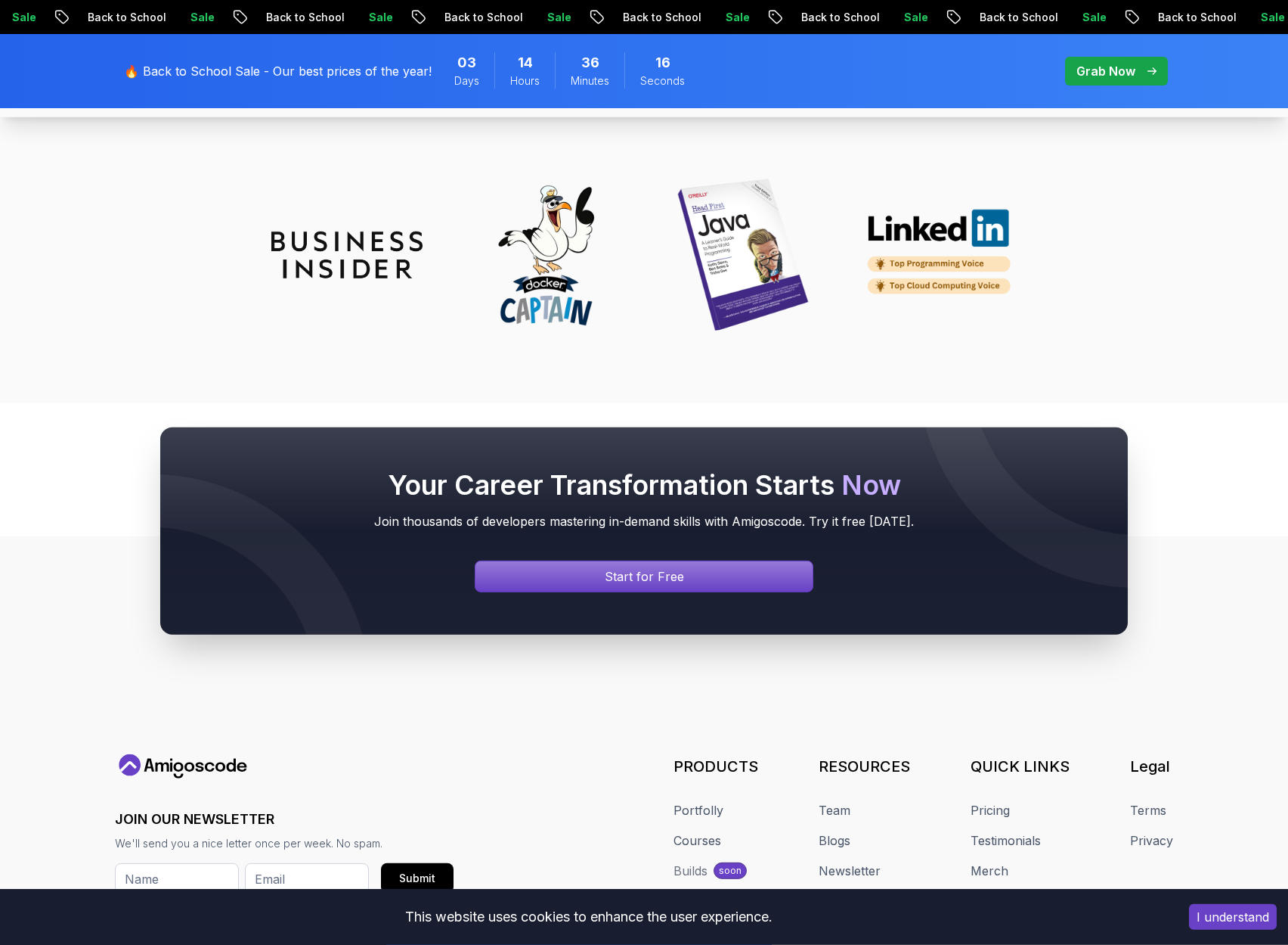
scroll to position [7045, 0]
